Goal: Task Accomplishment & Management: Manage account settings

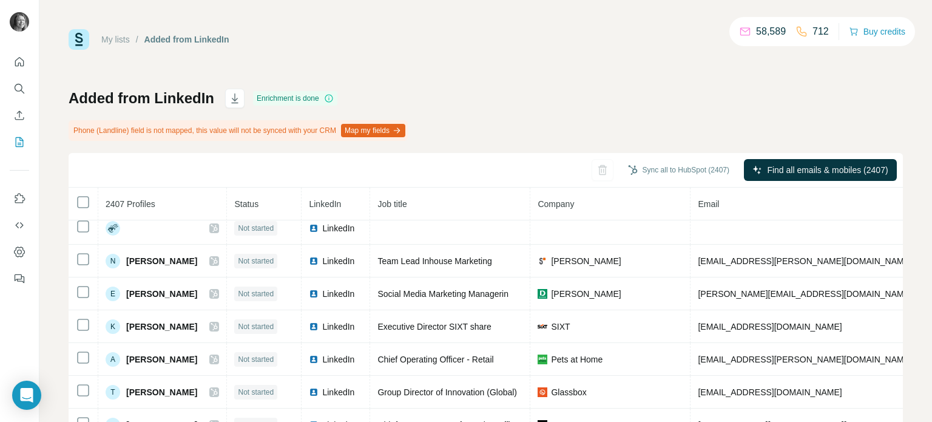
scroll to position [490, 0]
